Goal: Register for event/course: Register for event/course

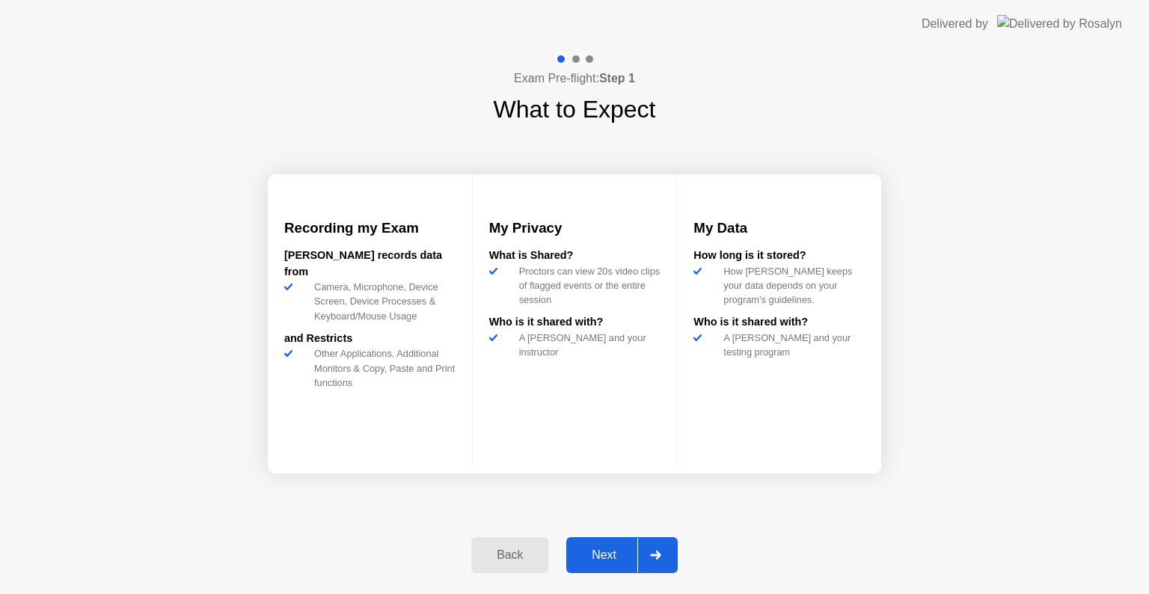
click at [609, 555] on div "Next" at bounding box center [604, 554] width 67 height 13
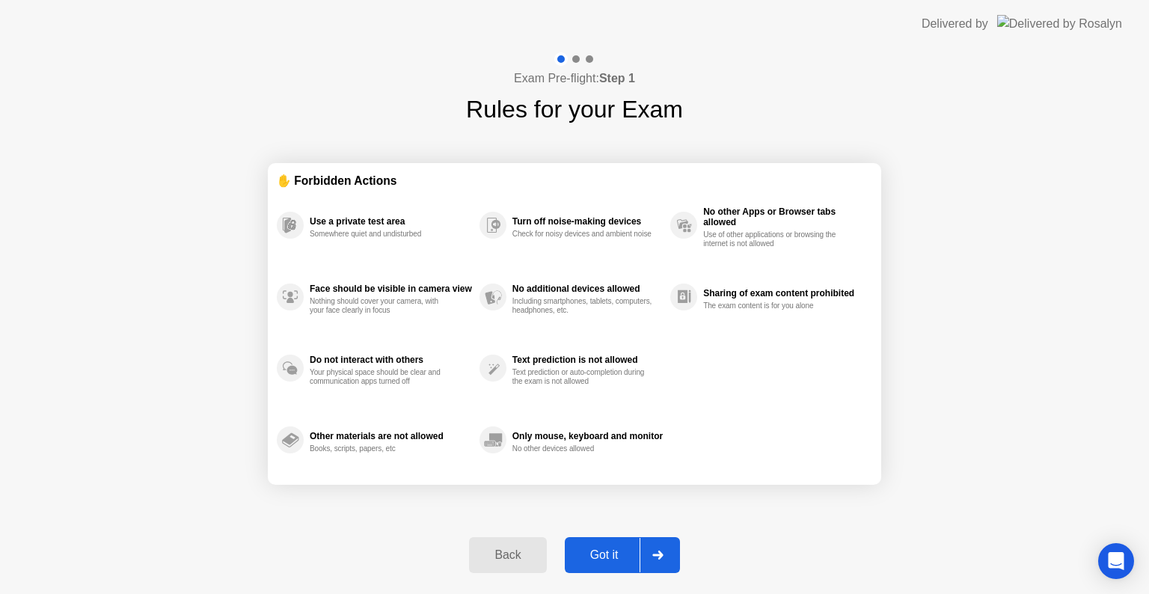
click at [606, 562] on div "Got it" at bounding box center [604, 554] width 70 height 13
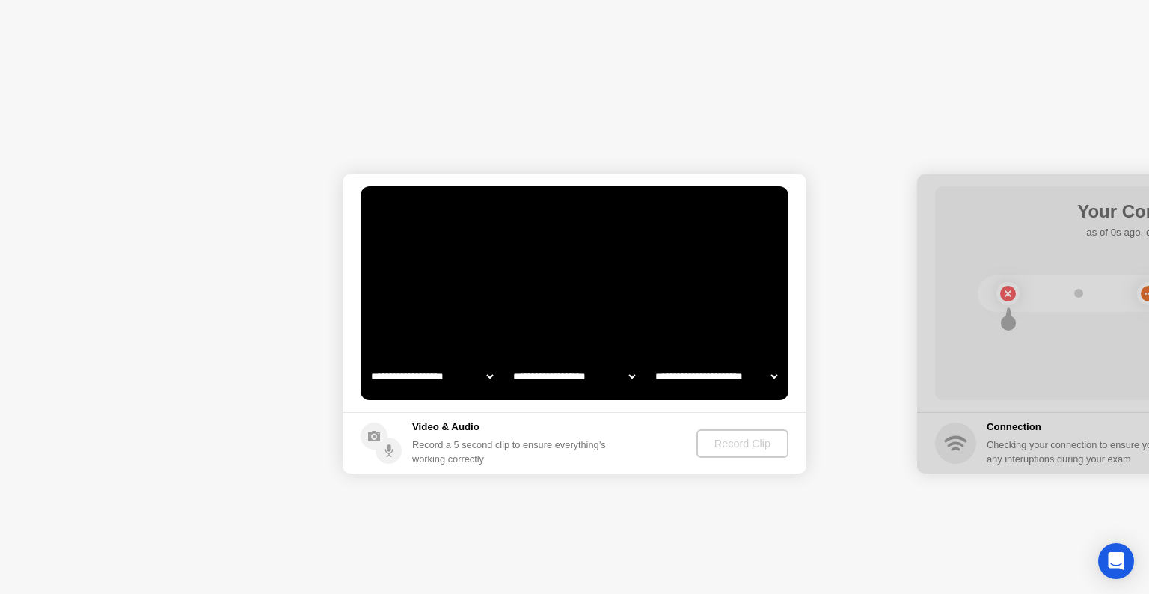
select select "**********"
select select "*******"
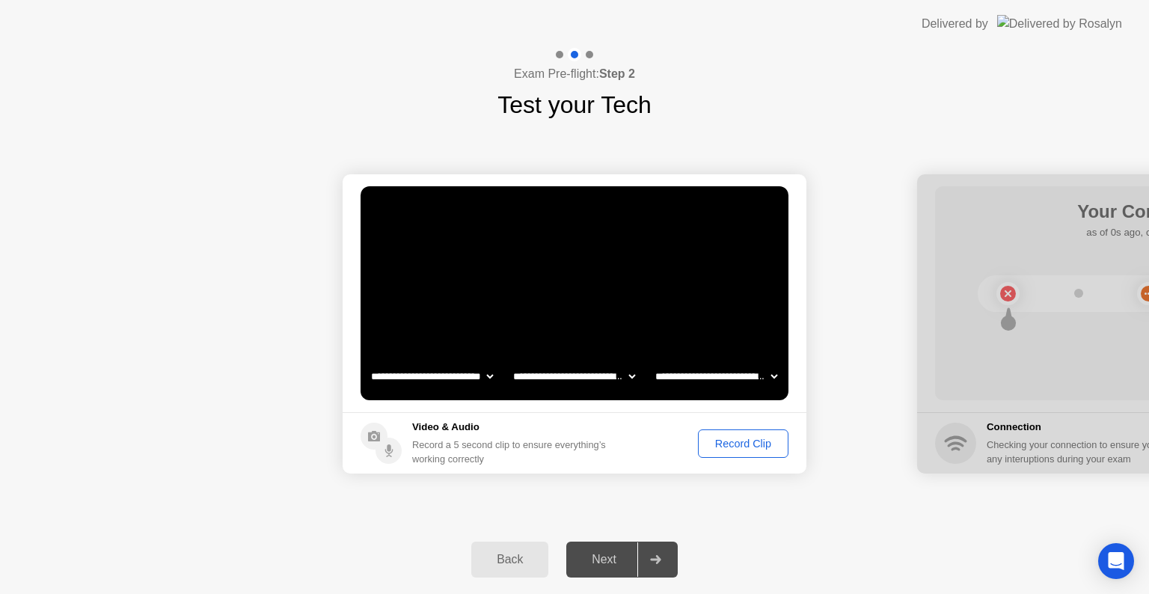
click at [739, 442] on div "Record Clip" at bounding box center [743, 444] width 80 height 12
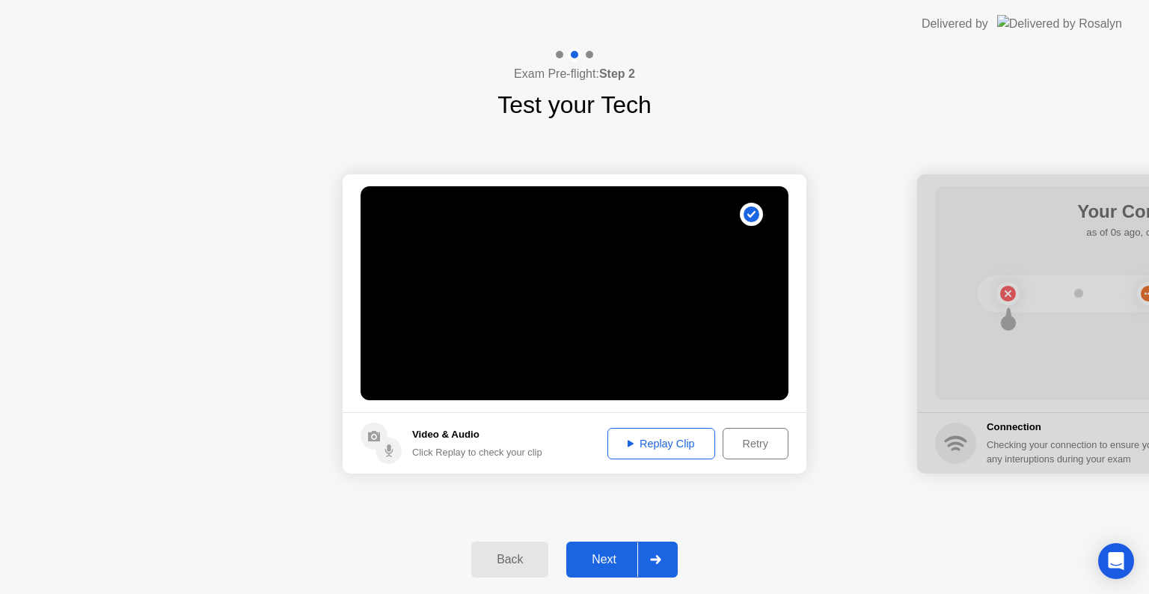
click at [610, 565] on div "Next" at bounding box center [604, 559] width 67 height 13
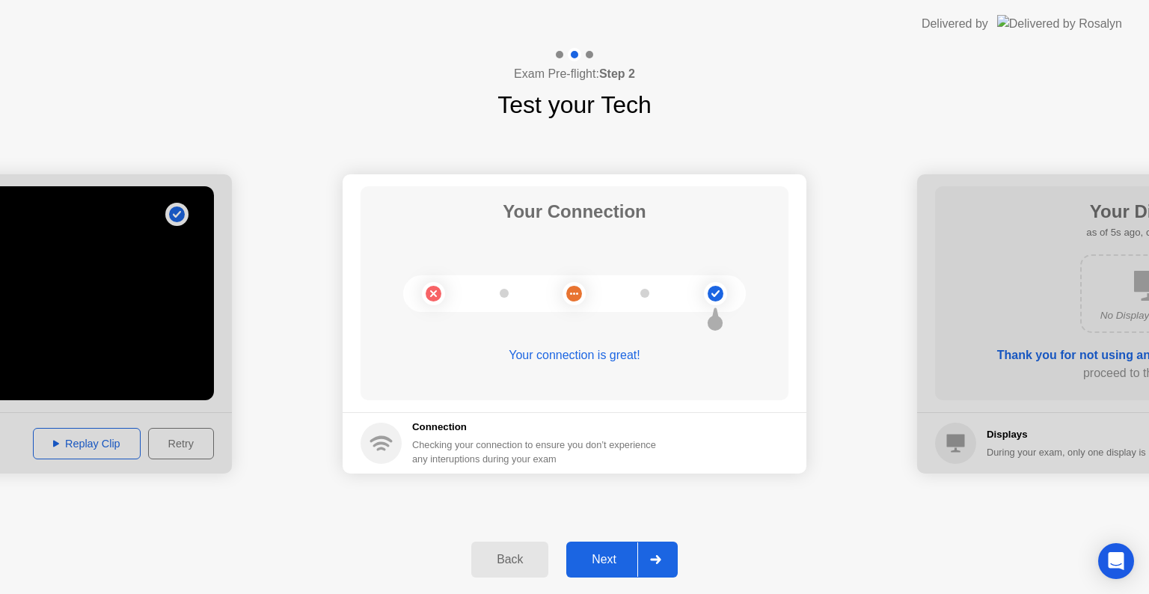
click at [615, 555] on div "Next" at bounding box center [604, 559] width 67 height 13
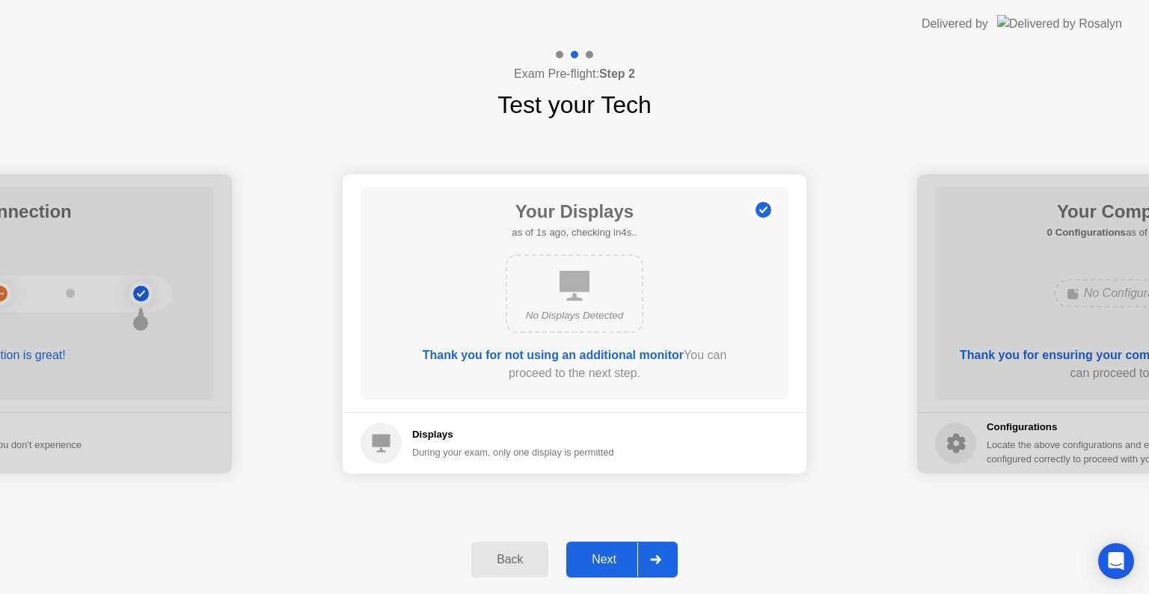
click at [625, 557] on div "Next" at bounding box center [604, 559] width 67 height 13
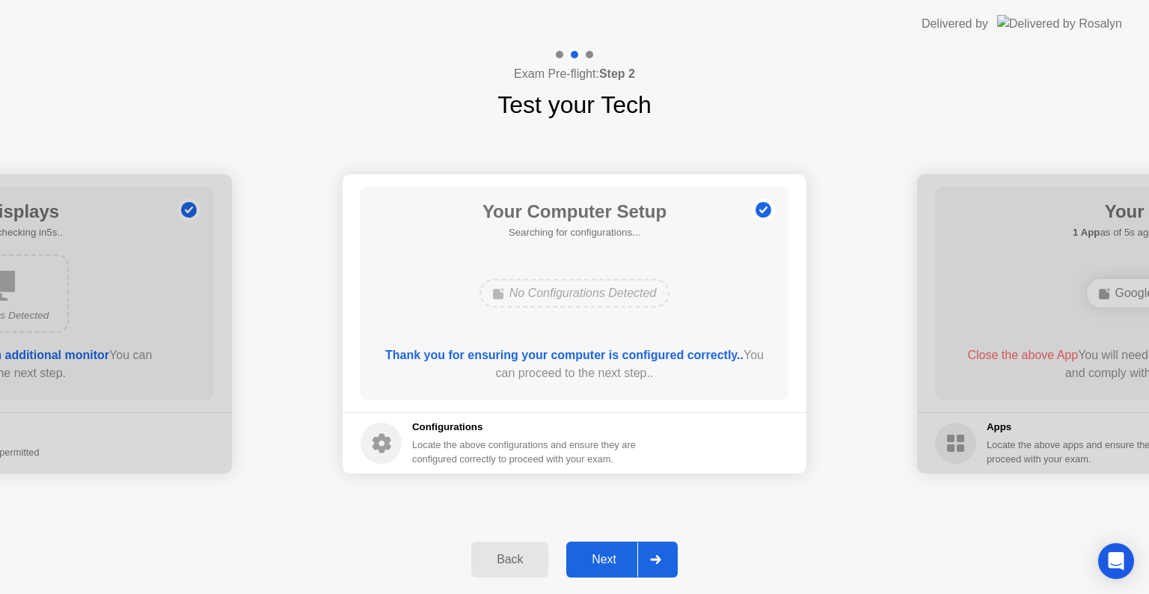
click at [625, 557] on div "Next" at bounding box center [604, 559] width 67 height 13
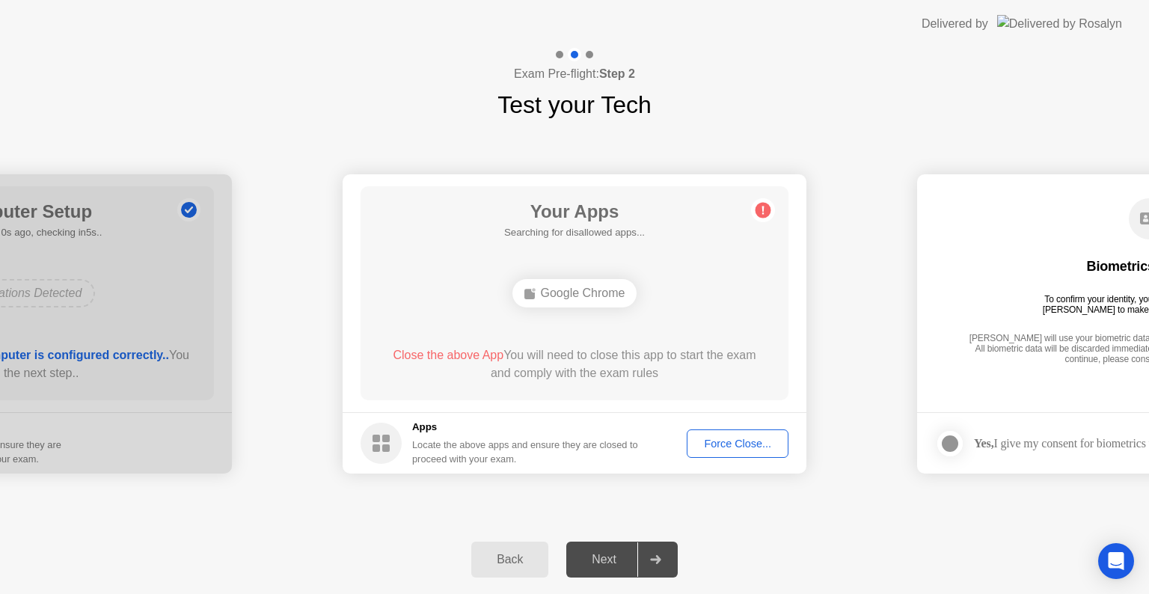
click at [717, 444] on div "Force Close..." at bounding box center [737, 444] width 91 height 12
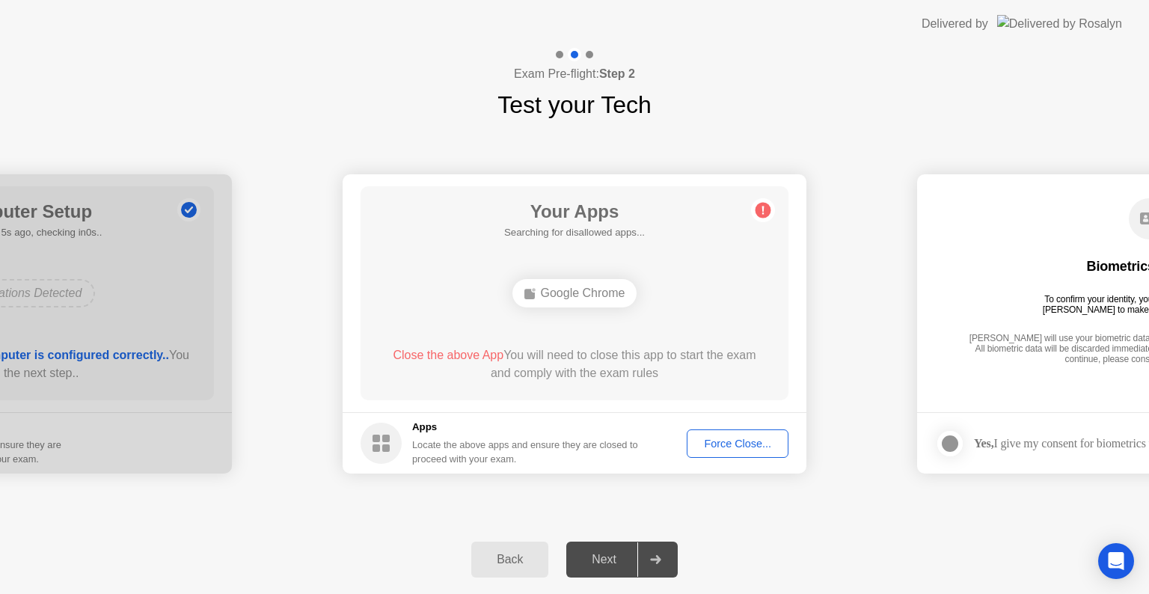
click at [729, 440] on div "Force Close..." at bounding box center [737, 444] width 91 height 12
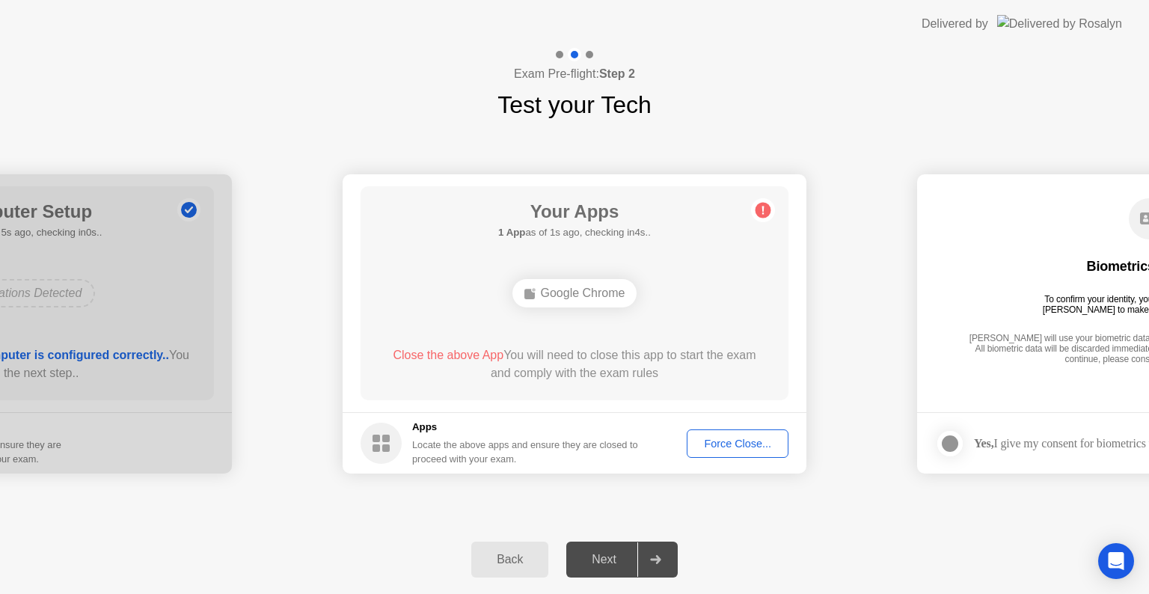
click at [459, 355] on span "Close the above App" at bounding box center [448, 355] width 111 height 13
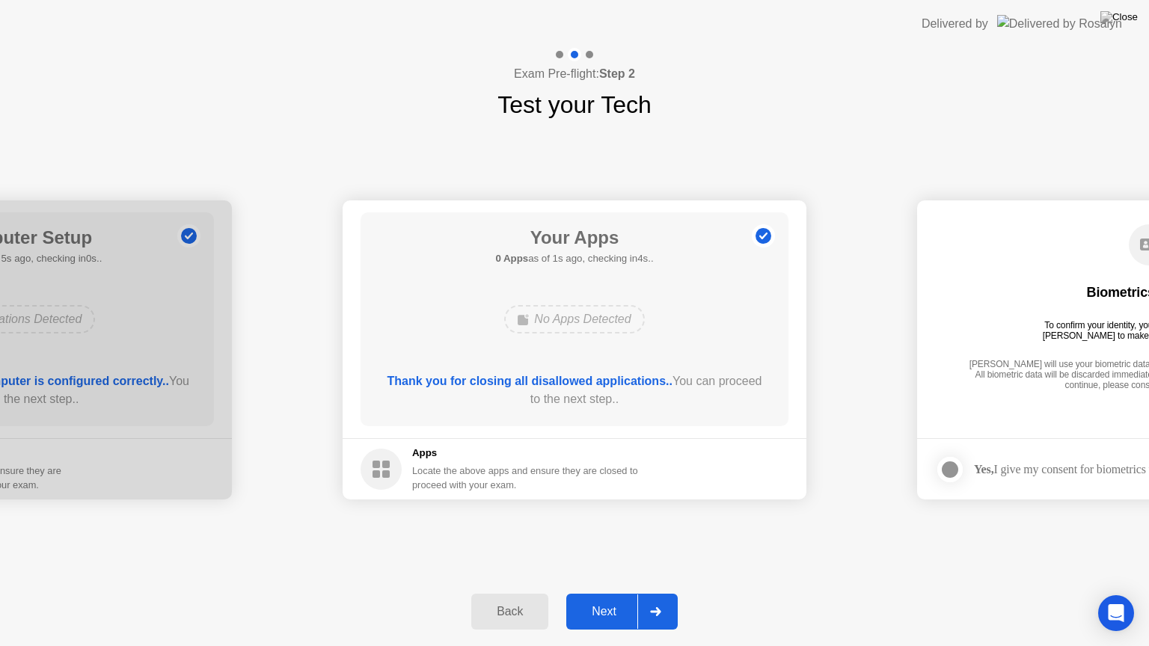
click at [613, 593] on div "Next" at bounding box center [604, 611] width 67 height 13
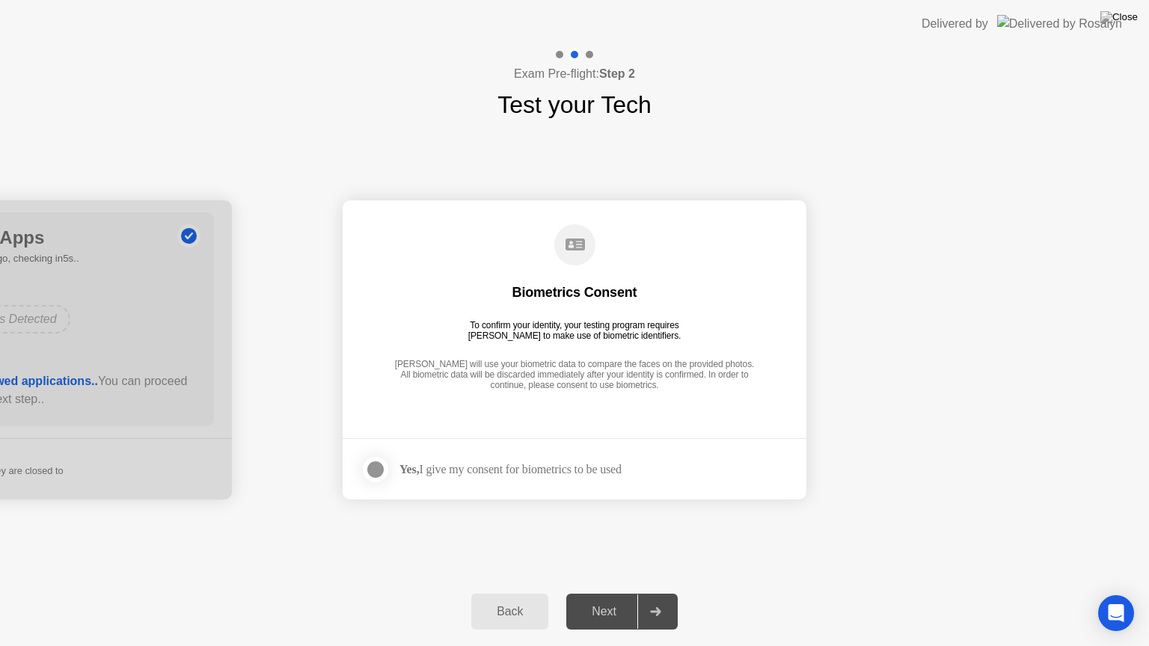
click at [377, 466] on div at bounding box center [376, 470] width 18 height 18
click at [622, 593] on div "Next" at bounding box center [604, 611] width 67 height 13
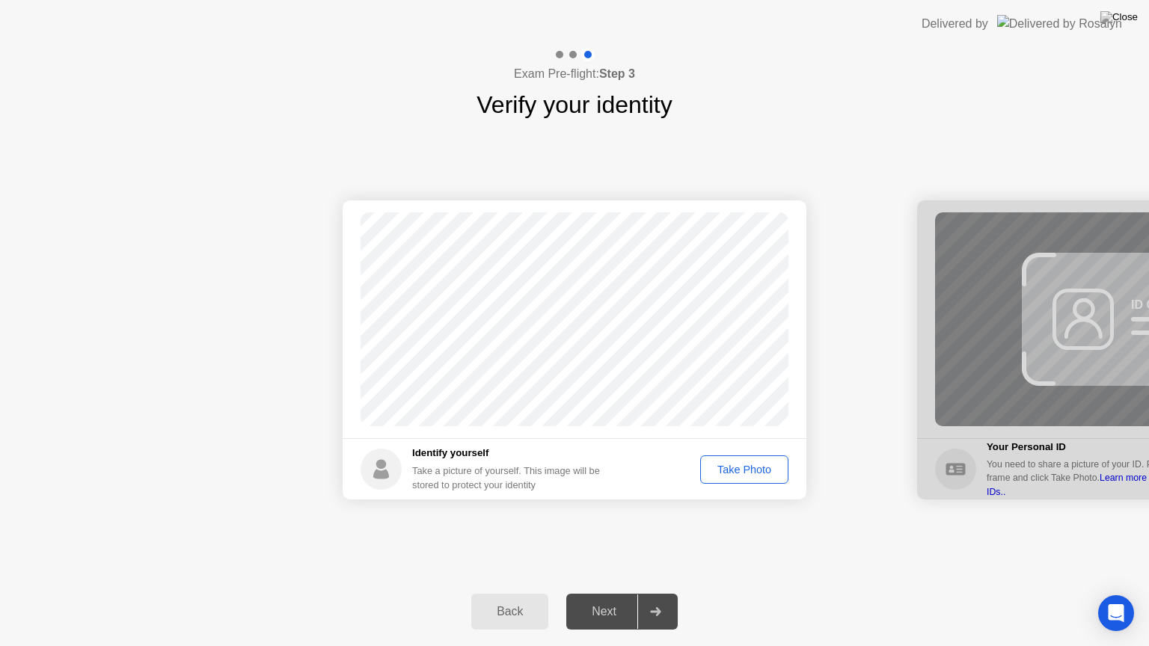
click at [742, 468] on div "Take Photo" at bounding box center [744, 470] width 78 height 12
click at [622, 593] on div "Next" at bounding box center [604, 611] width 67 height 13
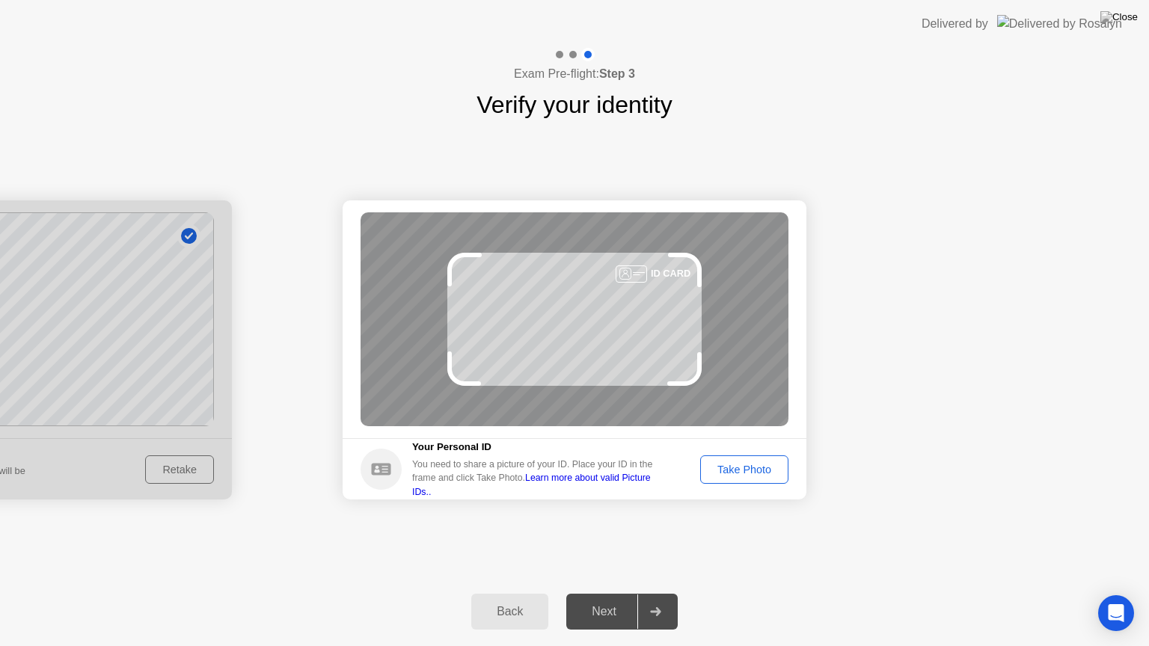
click at [754, 470] on div "Take Photo" at bounding box center [744, 470] width 78 height 12
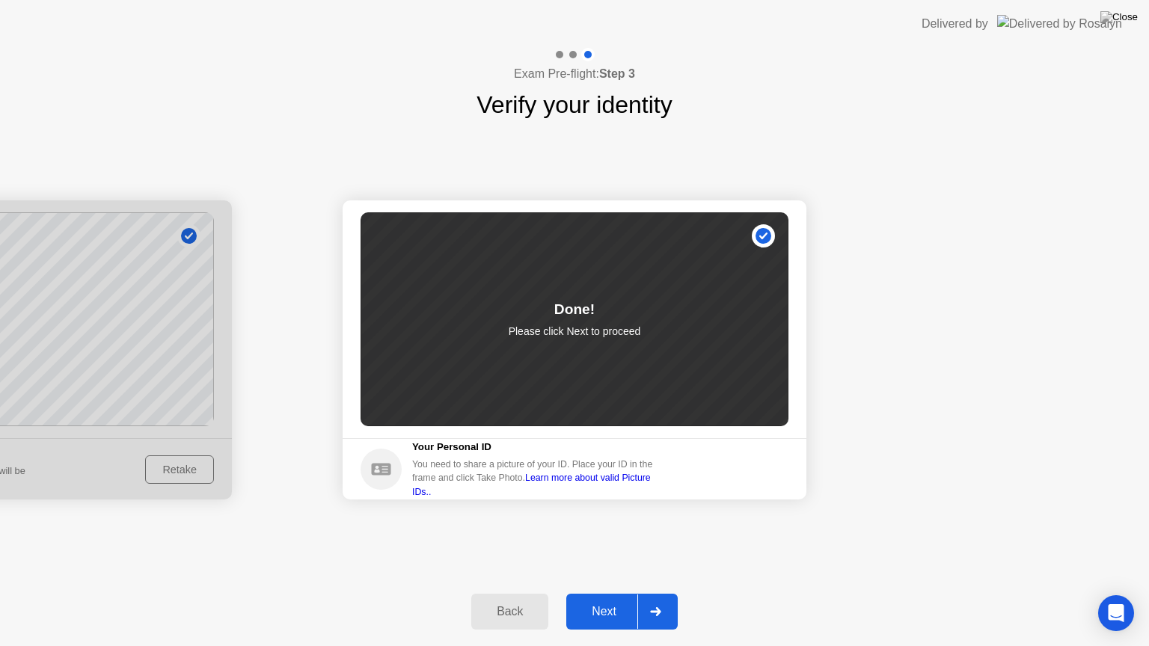
click at [592, 593] on div "Next" at bounding box center [604, 611] width 67 height 13
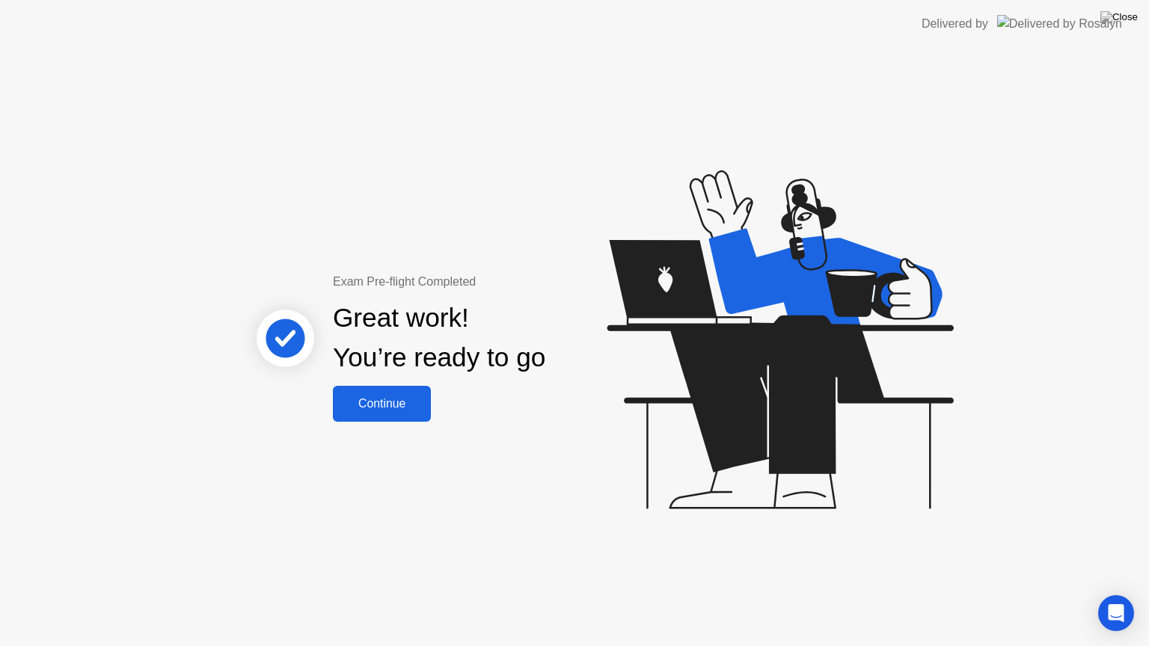
click at [393, 404] on div "Continue" at bounding box center [381, 403] width 89 height 13
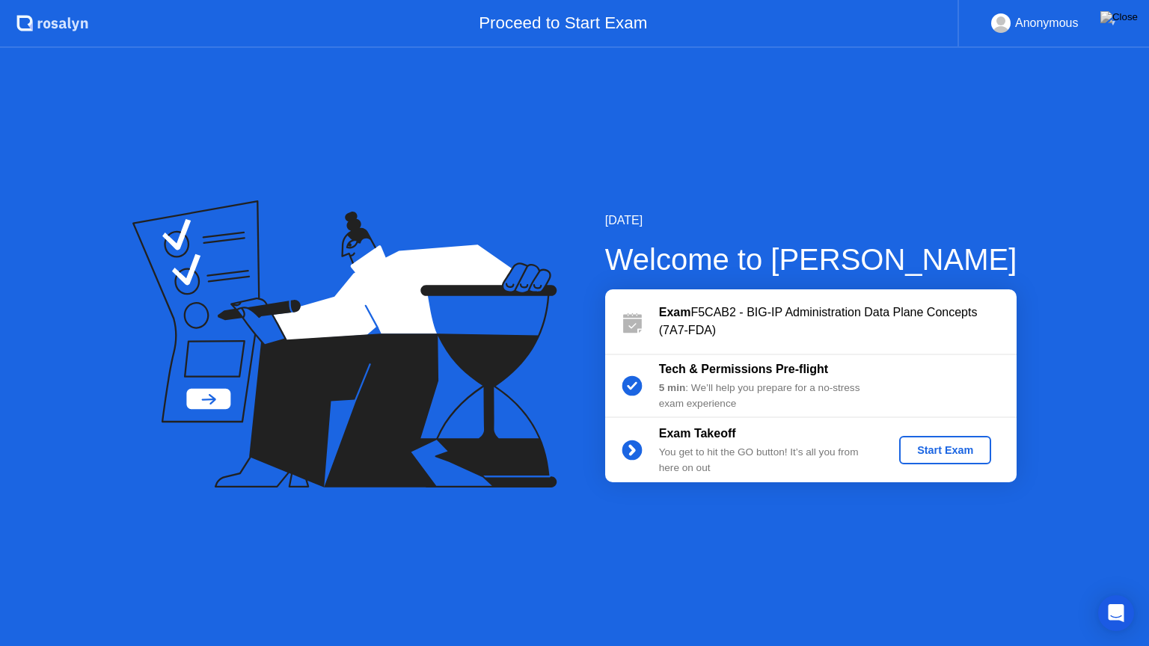
click at [946, 452] on div "Start Exam" at bounding box center [945, 450] width 80 height 12
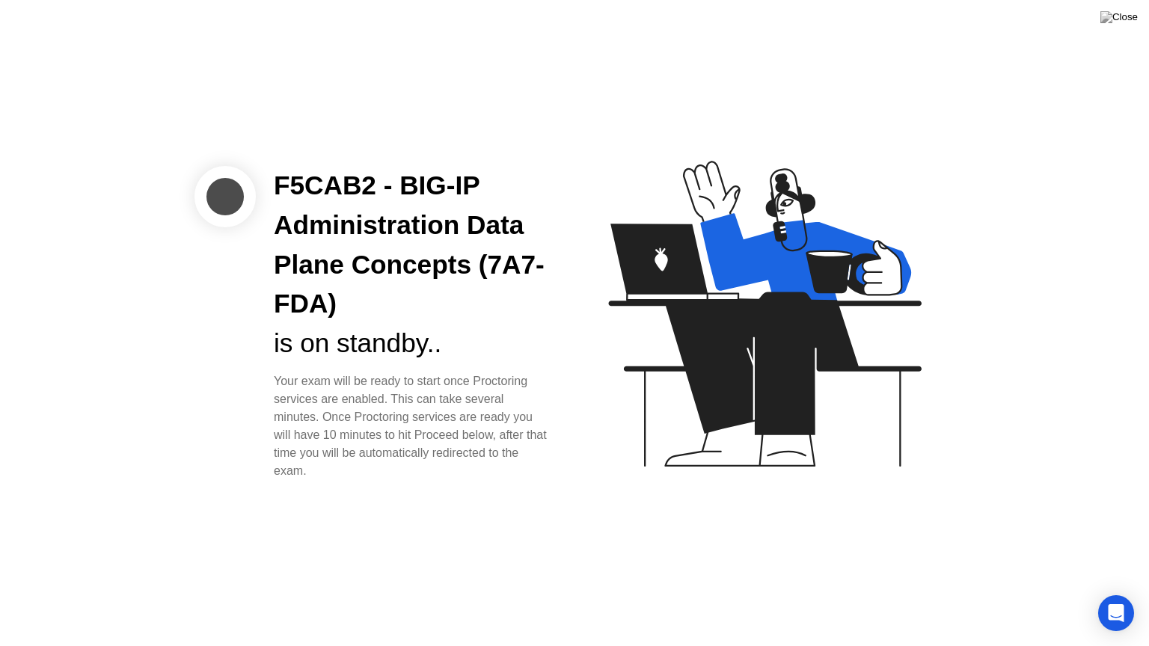
drag, startPoint x: 274, startPoint y: 434, endPoint x: 449, endPoint y: 435, distance: 175.0
click at [441, 434] on div "Your exam will be ready to start once Proctoring services are enabled. This can…" at bounding box center [412, 427] width 277 height 108
drag, startPoint x: 276, startPoint y: 453, endPoint x: 502, endPoint y: 456, distance: 225.9
click at [473, 454] on div "Your exam will be ready to start once Proctoring services are enabled. This can…" at bounding box center [412, 427] width 277 height 108
click at [520, 460] on div "Your exam will be ready to start once Proctoring services are enabled. This can…" at bounding box center [412, 427] width 277 height 108
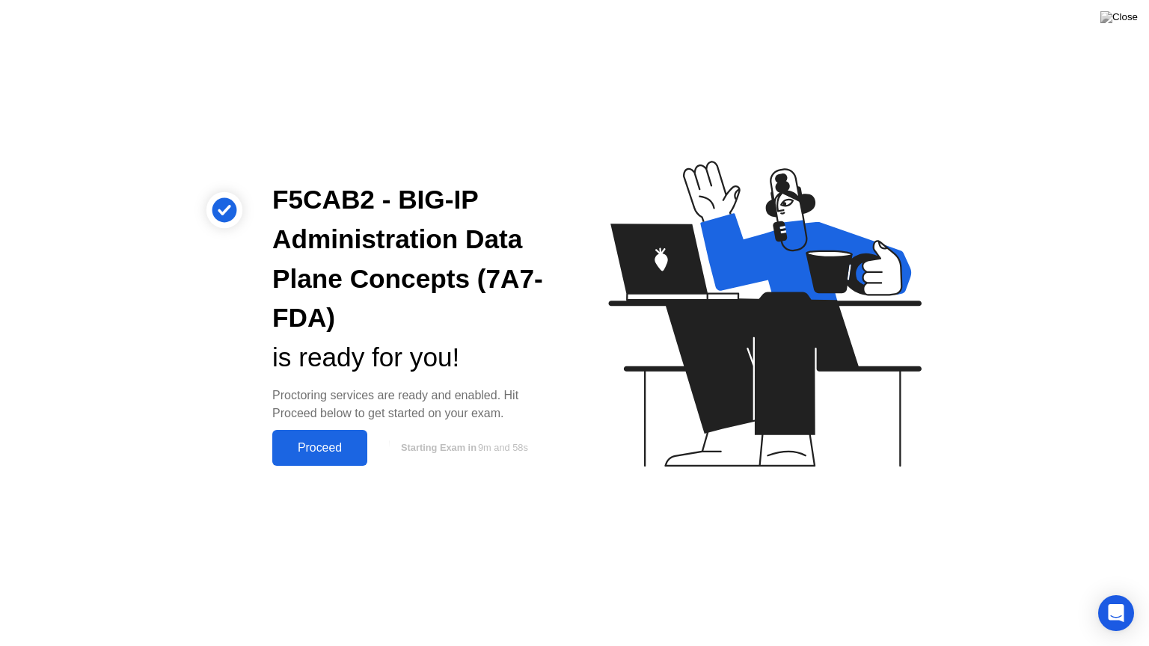
click at [314, 451] on div "Proceed" at bounding box center [320, 447] width 86 height 13
